Goal: Task Accomplishment & Management: Use online tool/utility

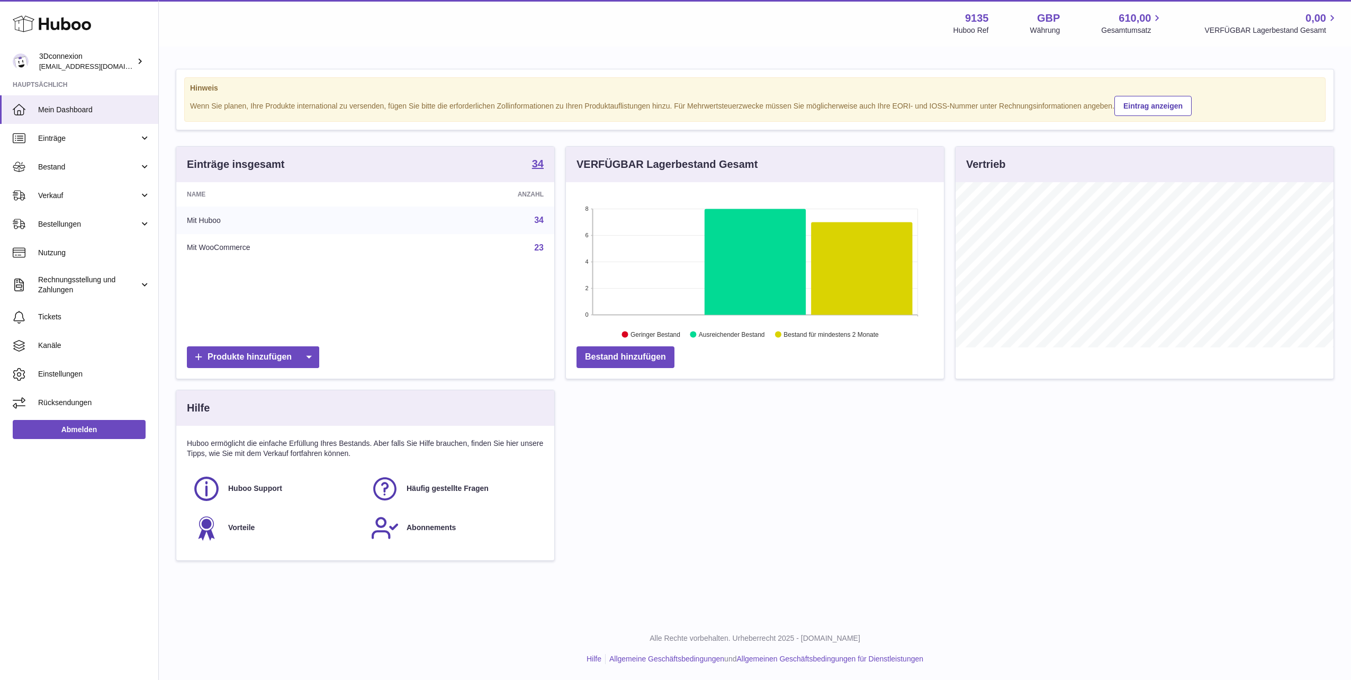
scroll to position [165, 378]
click at [38, 203] on link "Verkauf" at bounding box center [79, 195] width 158 height 29
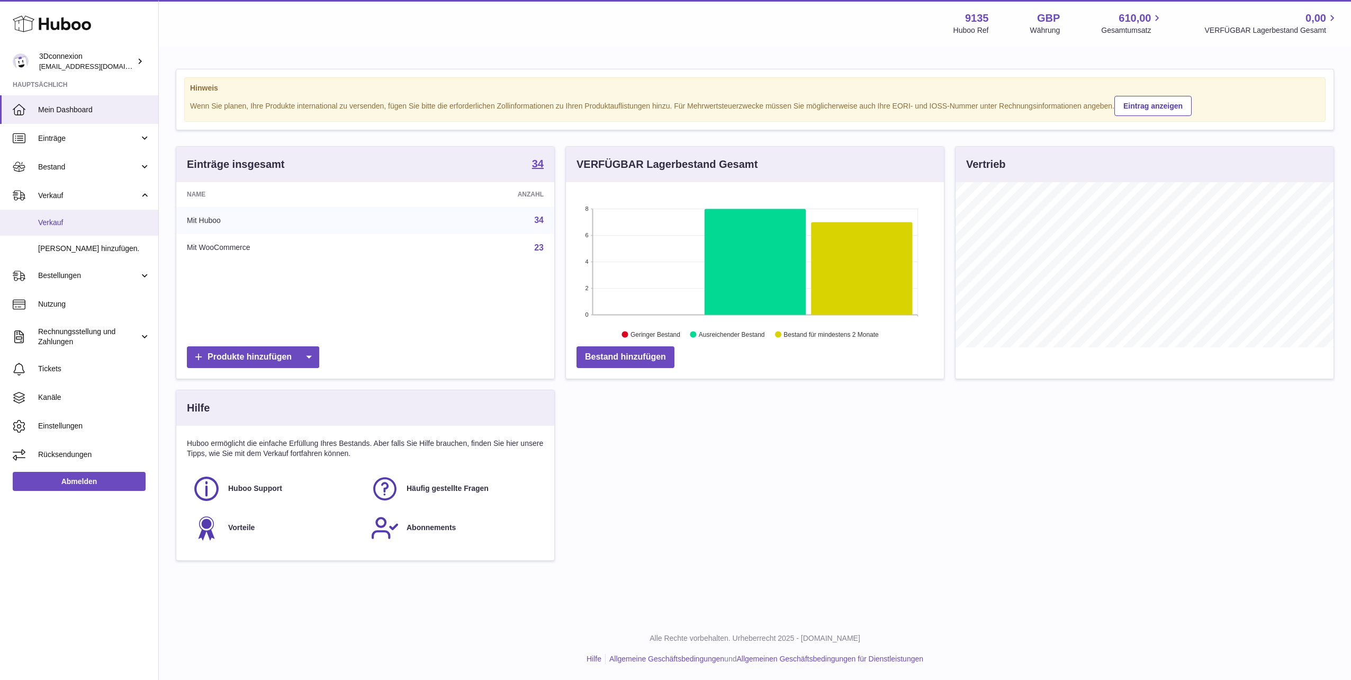
click at [57, 218] on span "Verkauf" at bounding box center [94, 223] width 112 height 10
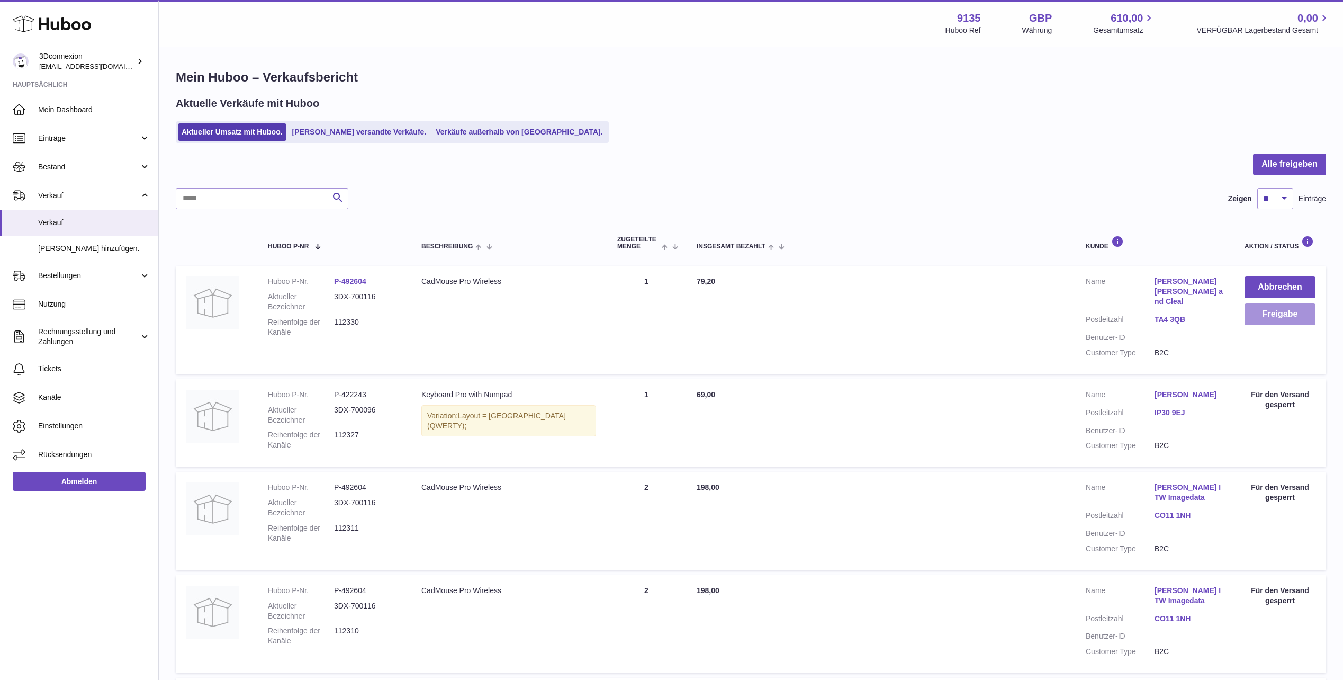
click at [1288, 319] on button "Freigabe" at bounding box center [1280, 314] width 71 height 22
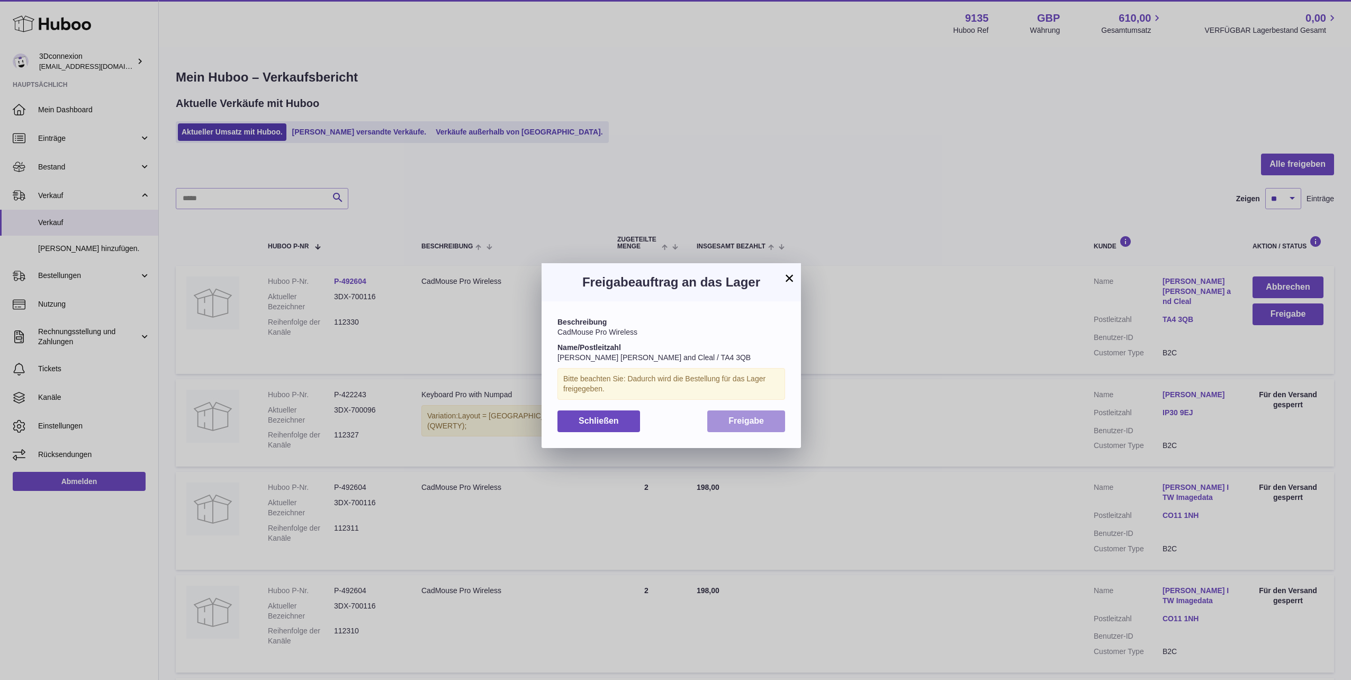
click at [767, 430] on button "Freigabe" at bounding box center [746, 421] width 78 height 22
